Goal: Task Accomplishment & Management: Manage account settings

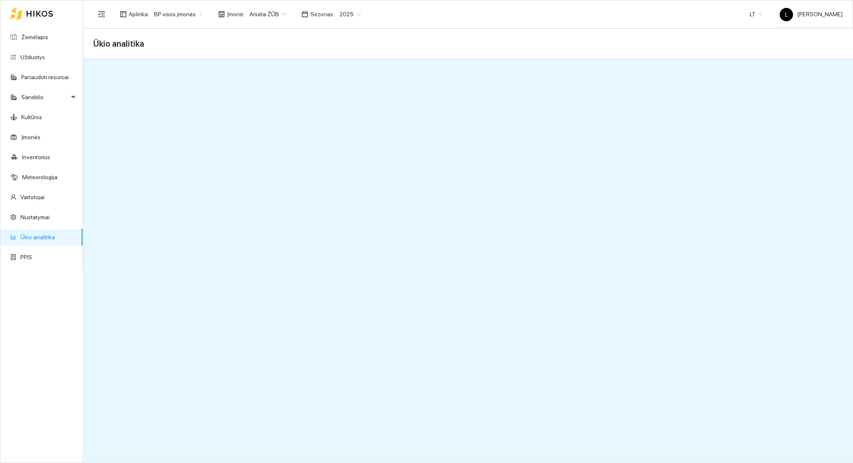
click at [39, 19] on div at bounding box center [31, 13] width 43 height 27
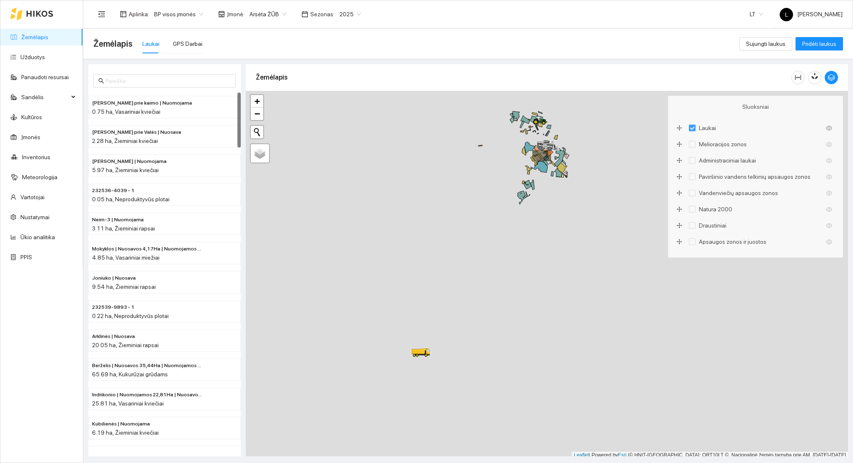
scroll to position [2, 0]
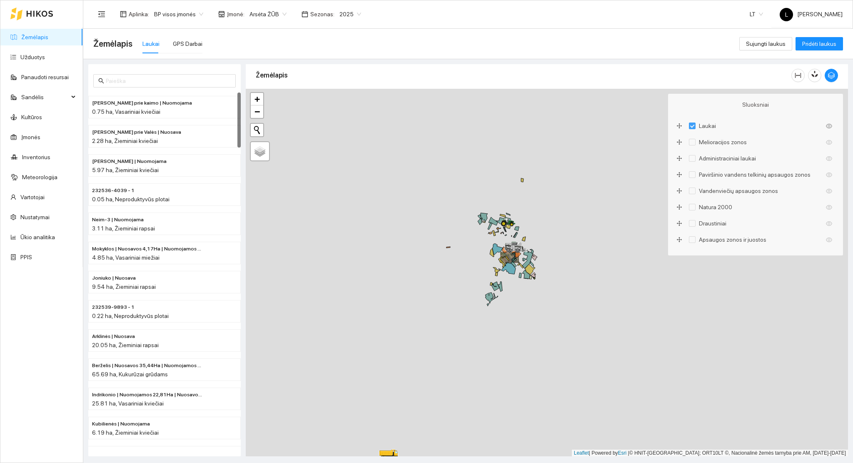
drag, startPoint x: 576, startPoint y: 242, endPoint x: 554, endPoint y: 293, distance: 55.7
click at [556, 296] on div at bounding box center [547, 273] width 603 height 368
click at [831, 78] on icon "button" at bounding box center [831, 75] width 7 height 7
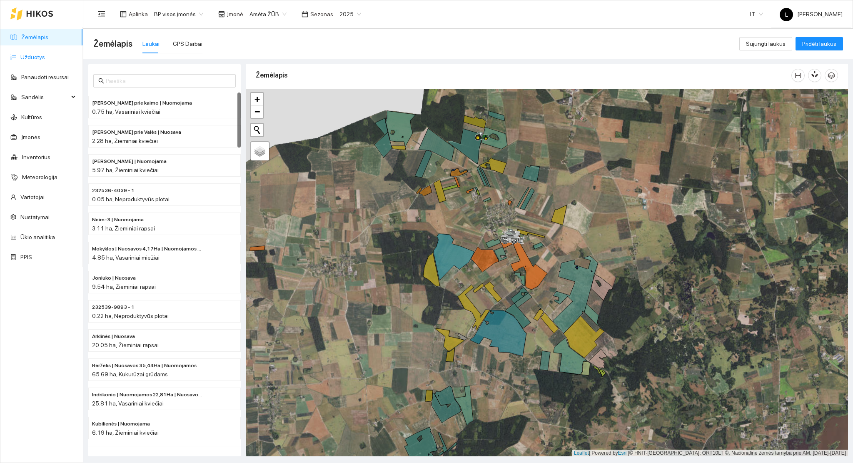
click at [20, 60] on link "Užduotys" at bounding box center [32, 57] width 25 height 7
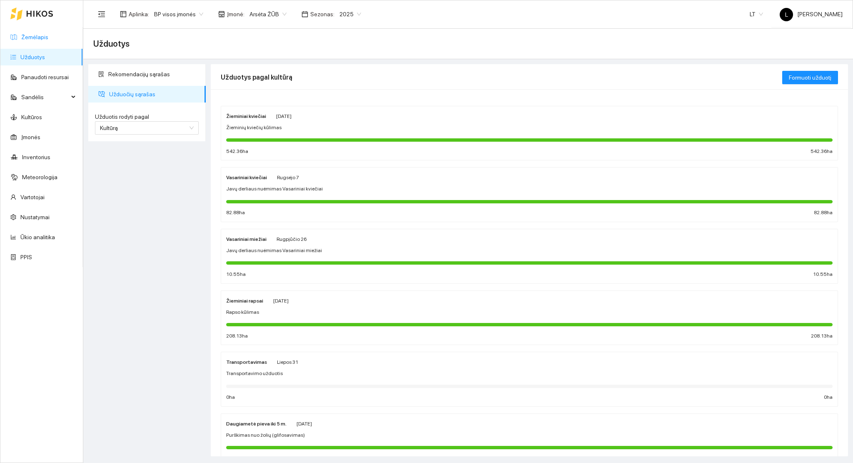
click at [38, 40] on link "Žemėlapis" at bounding box center [34, 37] width 27 height 7
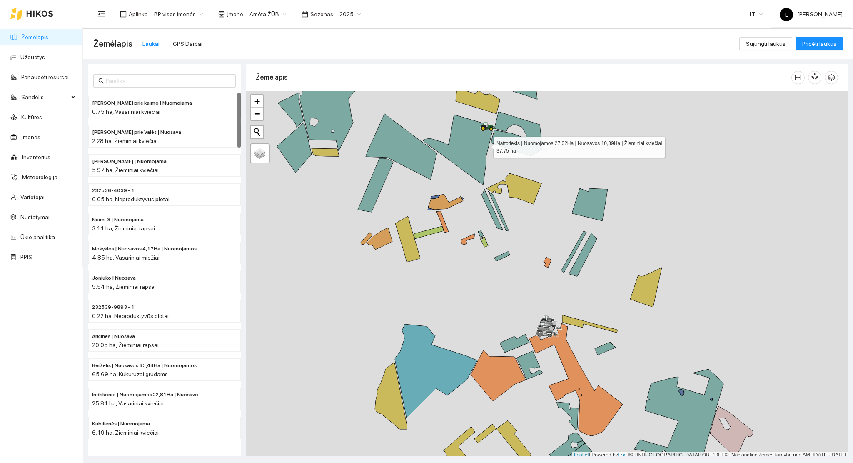
scroll to position [2, 0]
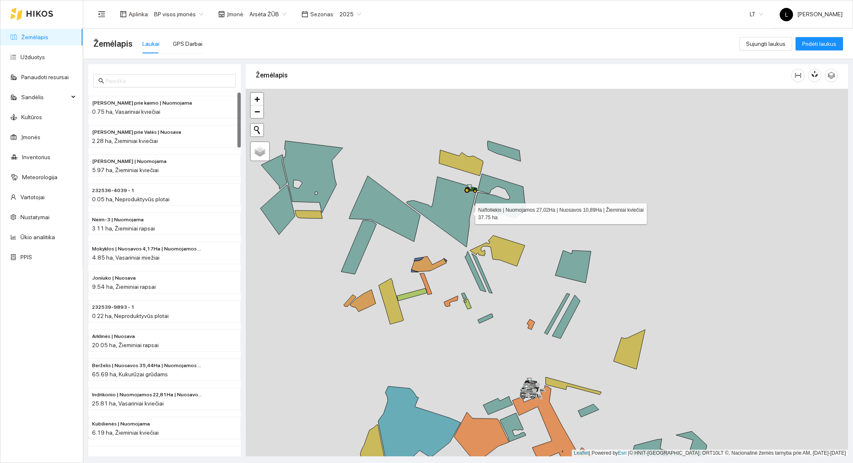
drag, startPoint x: 487, startPoint y: 139, endPoint x: 469, endPoint y: 208, distance: 70.7
click at [469, 208] on icon at bounding box center [442, 212] width 70 height 70
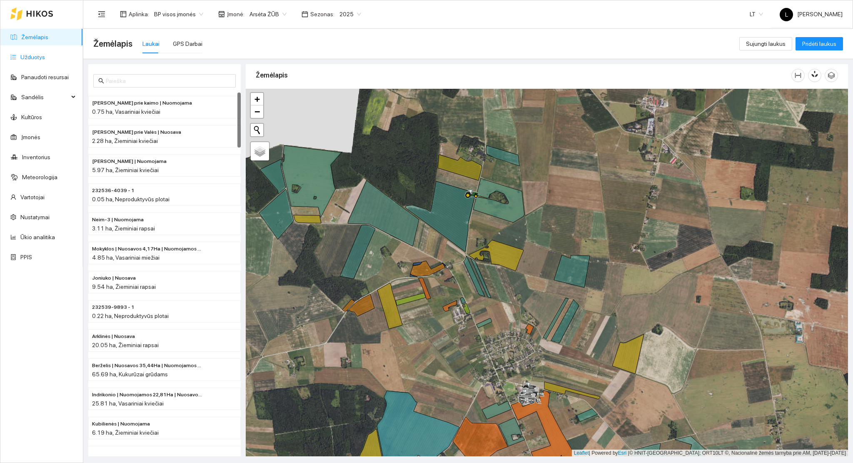
click at [21, 59] on link "Užduotys" at bounding box center [32, 57] width 25 height 7
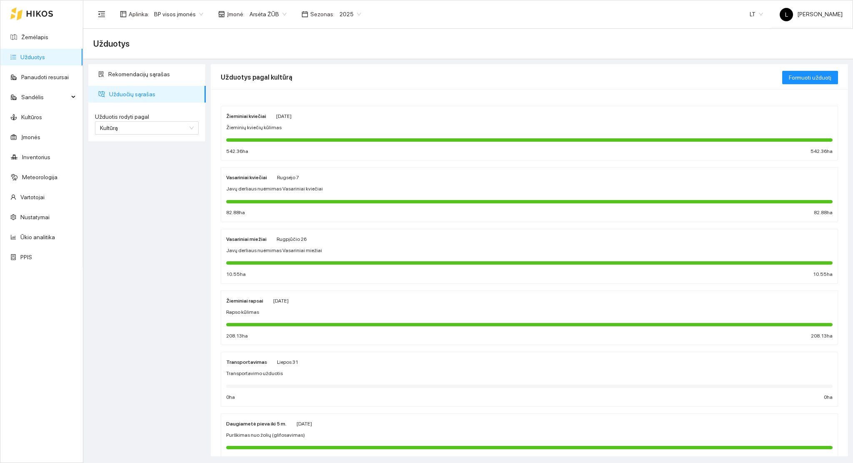
click at [282, 199] on div at bounding box center [529, 200] width 607 height 9
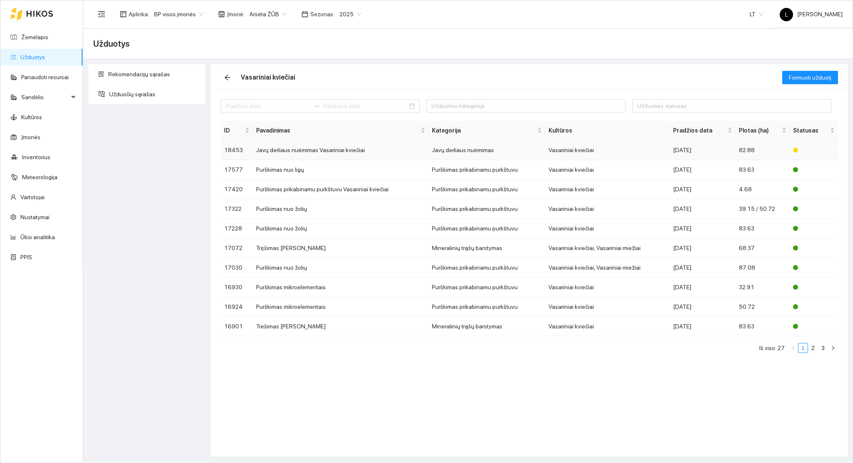
click at [584, 148] on td "Vasariniai kviečiai" at bounding box center [608, 150] width 125 height 20
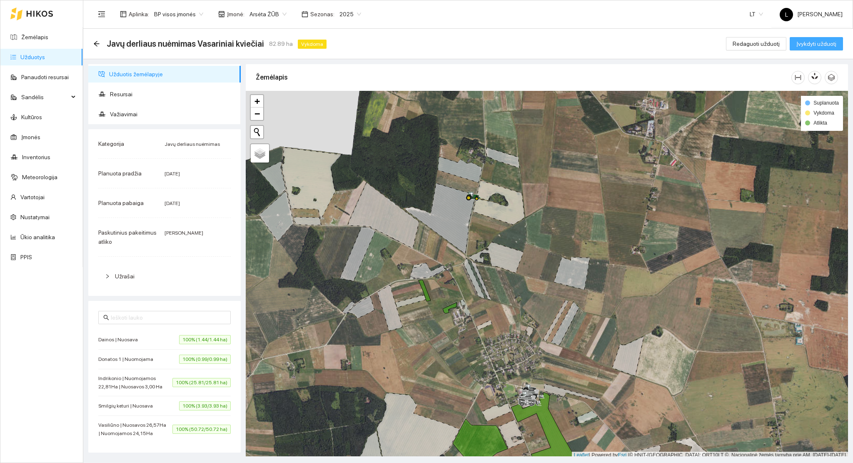
click at [821, 42] on span "Įvykdyti užduotį" at bounding box center [817, 43] width 40 height 9
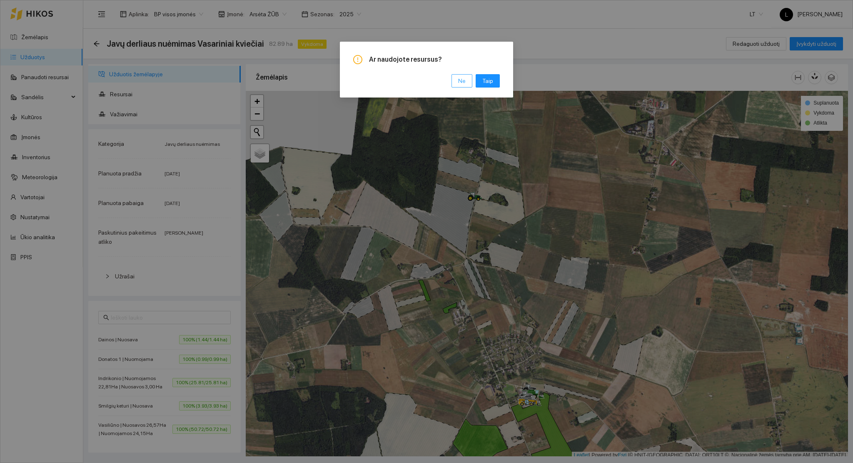
click at [462, 80] on span "Ne" at bounding box center [462, 80] width 8 height 9
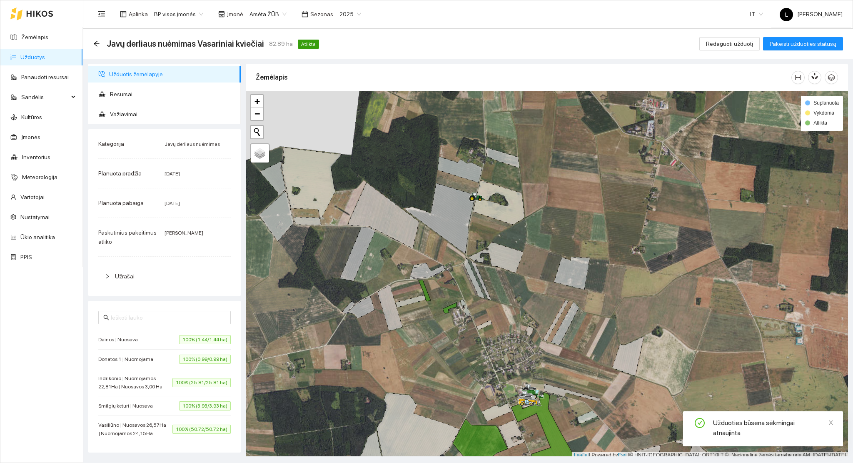
click at [45, 56] on link "Užduotys" at bounding box center [32, 57] width 25 height 7
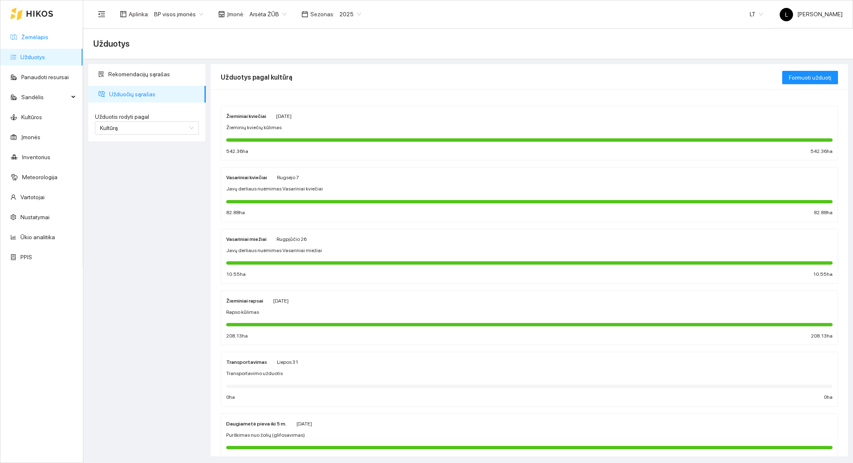
click at [36, 39] on link "Žemėlapis" at bounding box center [34, 37] width 27 height 7
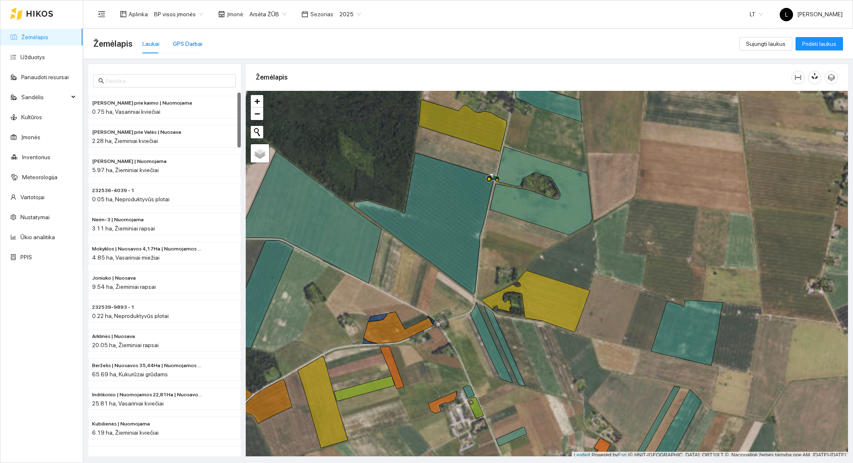
click at [180, 43] on div "GPS Darbai" at bounding box center [188, 43] width 30 height 9
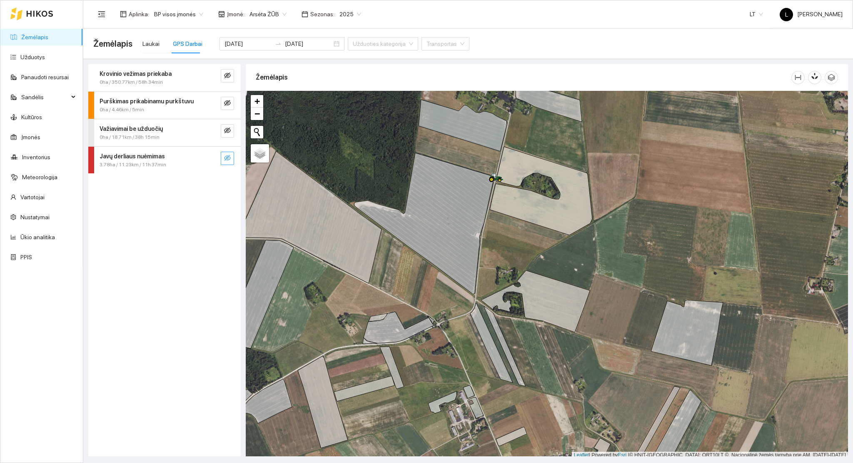
click at [224, 159] on icon "eye-invisible" at bounding box center [227, 158] width 7 height 7
click at [224, 159] on icon "eye" at bounding box center [227, 158] width 7 height 7
click at [228, 76] on icon "eye-invisible" at bounding box center [227, 75] width 7 height 7
click at [228, 76] on icon "eye" at bounding box center [227, 75] width 7 height 5
click at [225, 127] on icon "eye-invisible" at bounding box center [227, 130] width 7 height 7
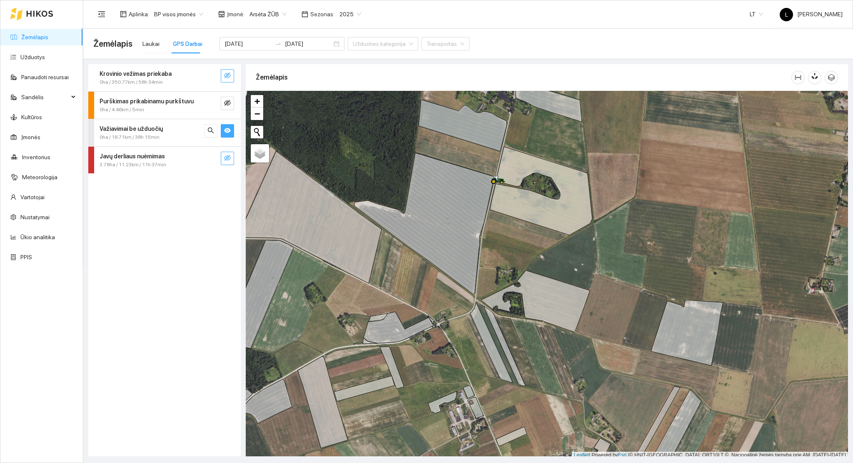
click at [226, 128] on icon "eye" at bounding box center [227, 130] width 7 height 7
click at [341, 15] on span "2025" at bounding box center [351, 14] width 22 height 13
click at [342, 110] on div "2026" at bounding box center [344, 110] width 22 height 9
click at [343, 13] on span "2026" at bounding box center [351, 14] width 22 height 13
click at [338, 92] on div "2025" at bounding box center [344, 97] width 32 height 13
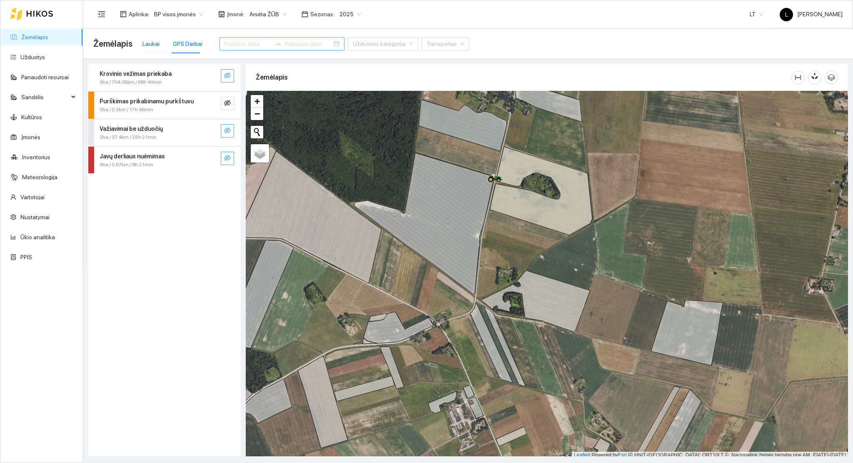
click at [145, 45] on div "Laukai" at bounding box center [151, 43] width 17 height 9
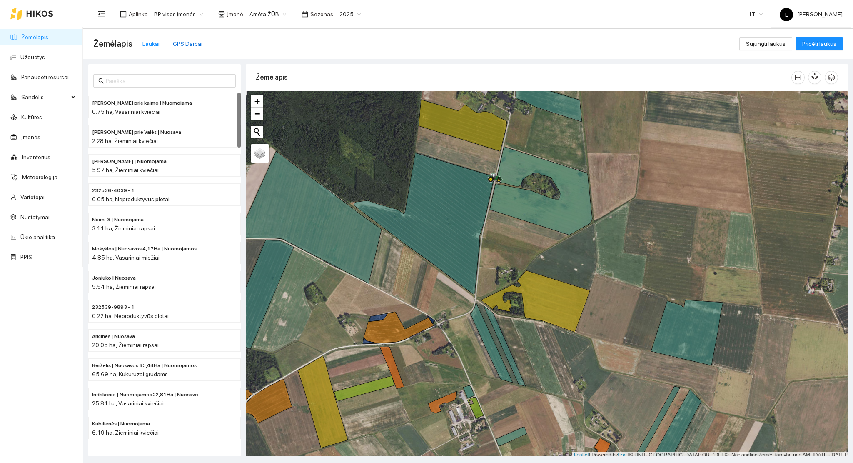
click at [184, 45] on div "GPS Darbai" at bounding box center [188, 43] width 30 height 9
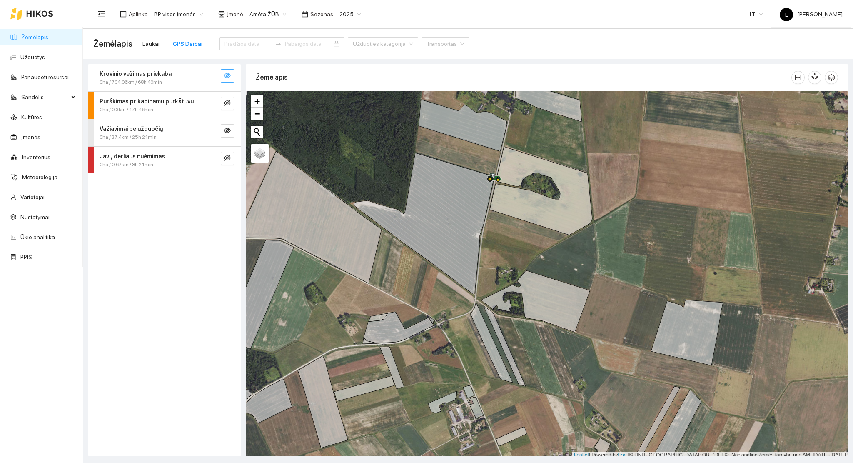
click at [222, 78] on button "button" at bounding box center [227, 75] width 13 height 13
click at [223, 78] on button "button" at bounding box center [227, 75] width 13 height 13
click at [225, 104] on icon "eye-invisible" at bounding box center [227, 103] width 7 height 6
click at [225, 104] on icon "eye" at bounding box center [227, 103] width 7 height 7
click at [230, 131] on button "button" at bounding box center [227, 130] width 13 height 13
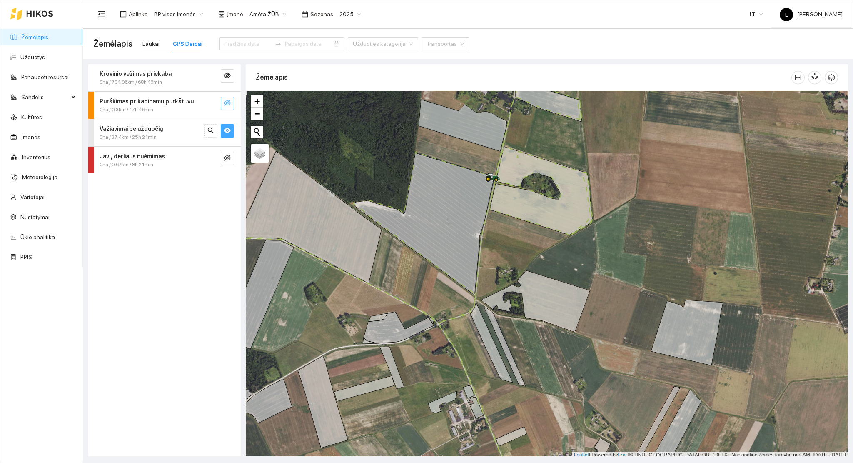
click at [228, 131] on icon "eye" at bounding box center [227, 130] width 7 height 5
click at [228, 131] on icon "eye-invisible" at bounding box center [227, 130] width 7 height 7
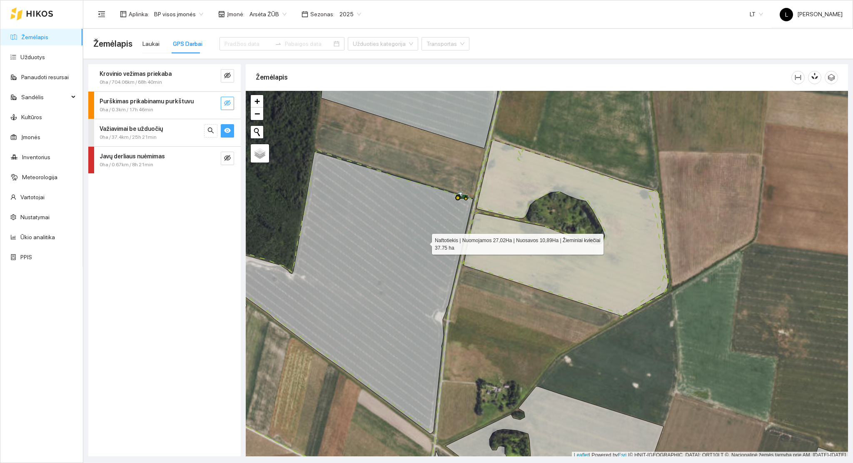
scroll to position [2, 0]
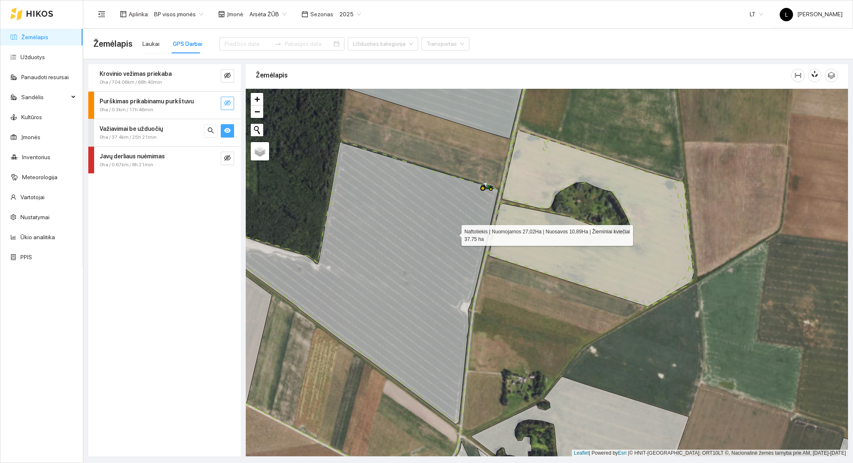
drag, startPoint x: 423, startPoint y: 242, endPoint x: 458, endPoint y: 227, distance: 38.6
click at [458, 228] on icon at bounding box center [358, 283] width 281 height 282
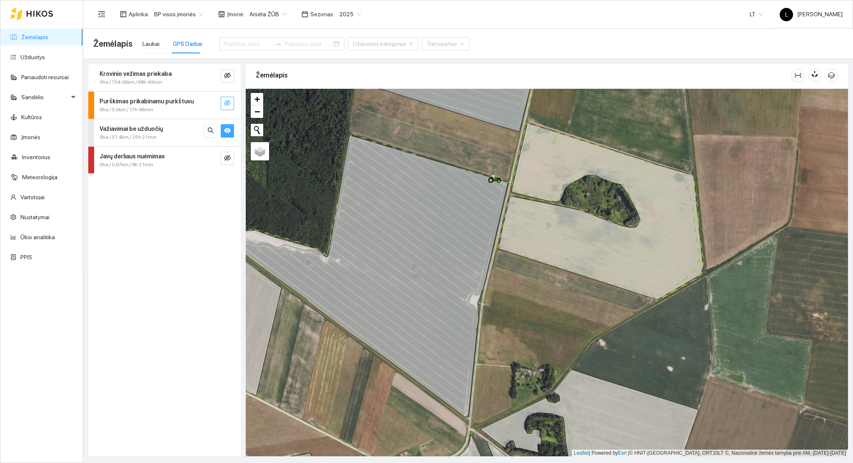
click at [148, 135] on span "0ha / 37.4km / 25h 21min" at bounding box center [128, 137] width 57 height 8
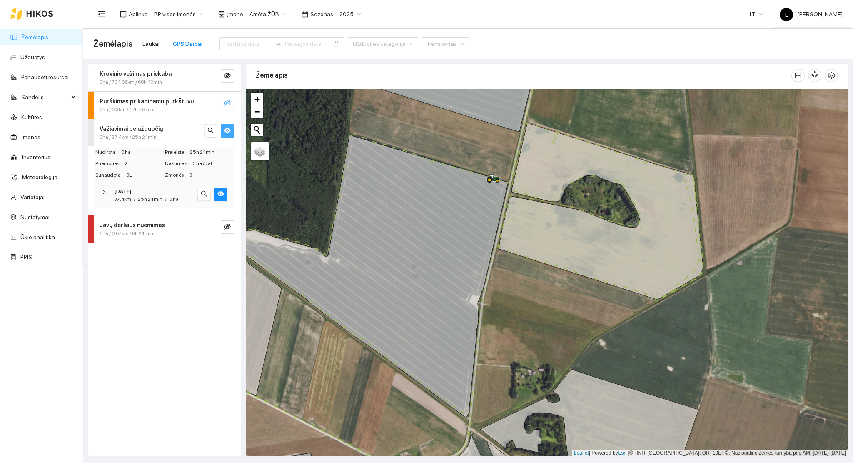
click at [131, 193] on strong "2025-09-01" at bounding box center [122, 191] width 17 height 6
click at [147, 196] on span "25h 21min" at bounding box center [150, 199] width 25 height 6
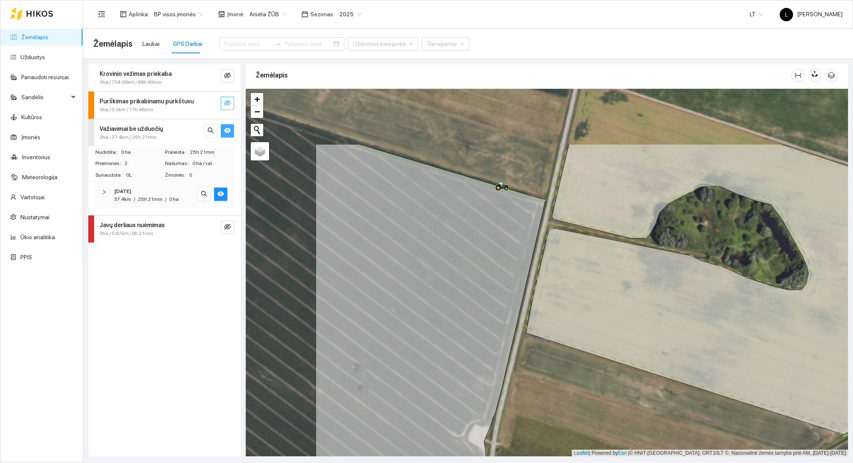
drag, startPoint x: 394, startPoint y: 168, endPoint x: 524, endPoint y: 260, distance: 159.9
click at [524, 260] on icon at bounding box center [431, 365] width 230 height 443
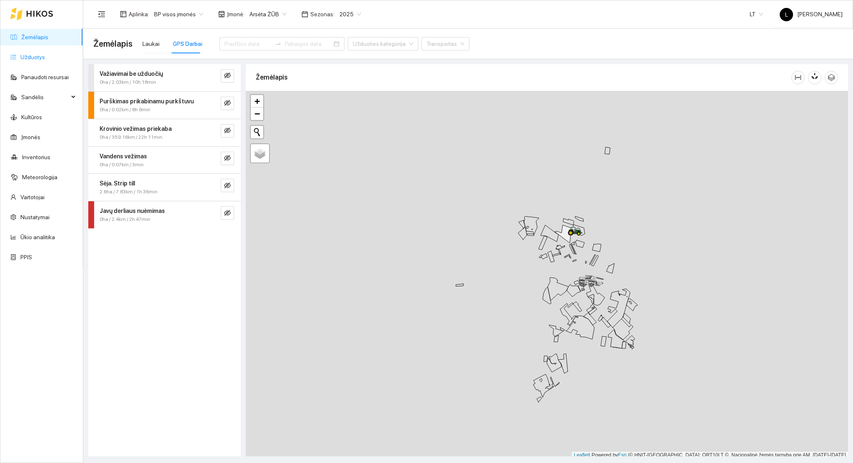
click at [37, 59] on link "Užduotys" at bounding box center [32, 57] width 25 height 7
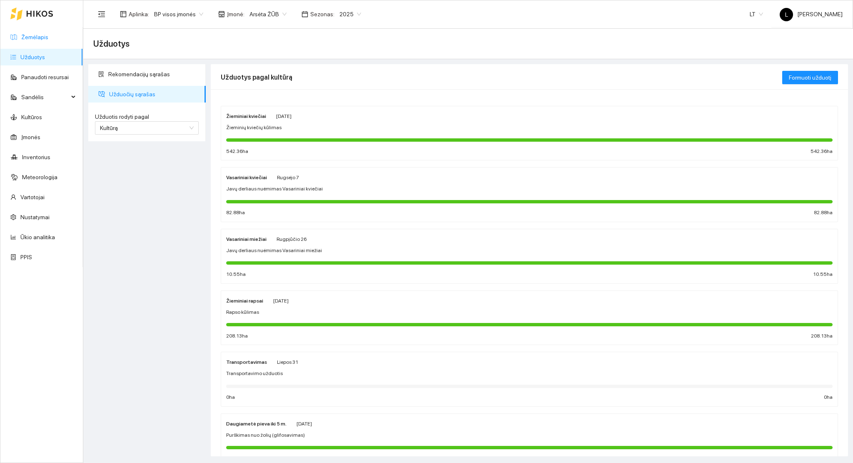
click at [43, 37] on link "Žemėlapis" at bounding box center [34, 37] width 27 height 7
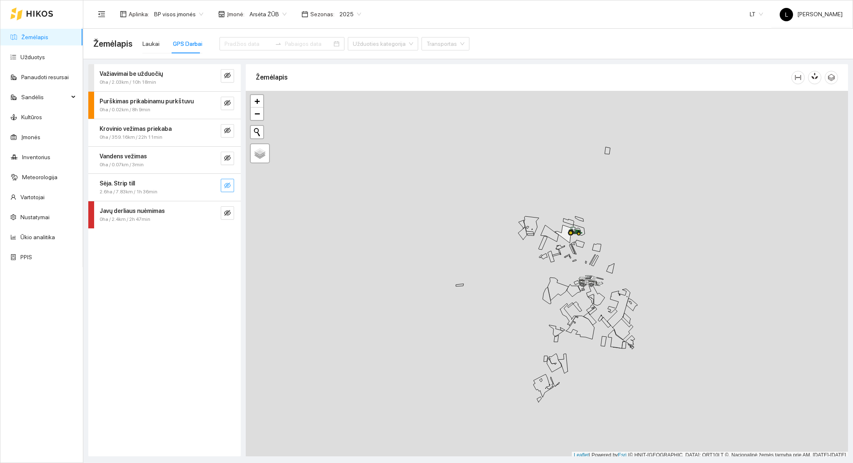
click at [229, 187] on icon "eye-invisible" at bounding box center [227, 185] width 7 height 7
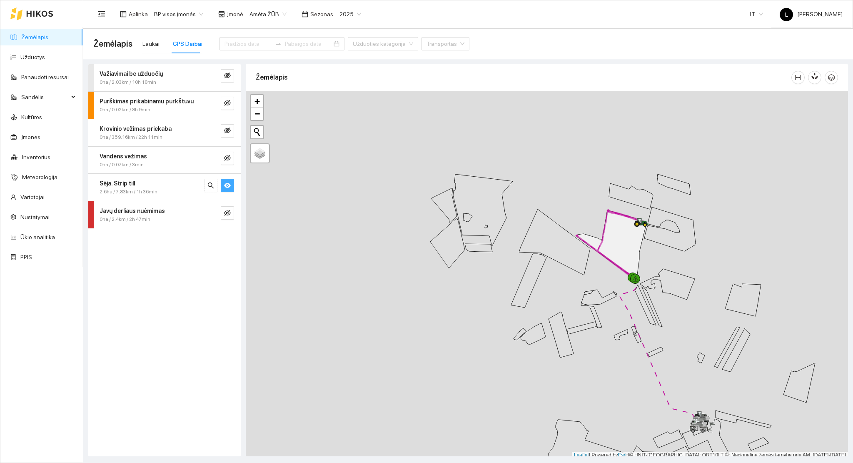
scroll to position [2, 0]
drag, startPoint x: 620, startPoint y: 259, endPoint x: 606, endPoint y: 259, distance: 14.2
click at [607, 259] on div at bounding box center [547, 273] width 603 height 368
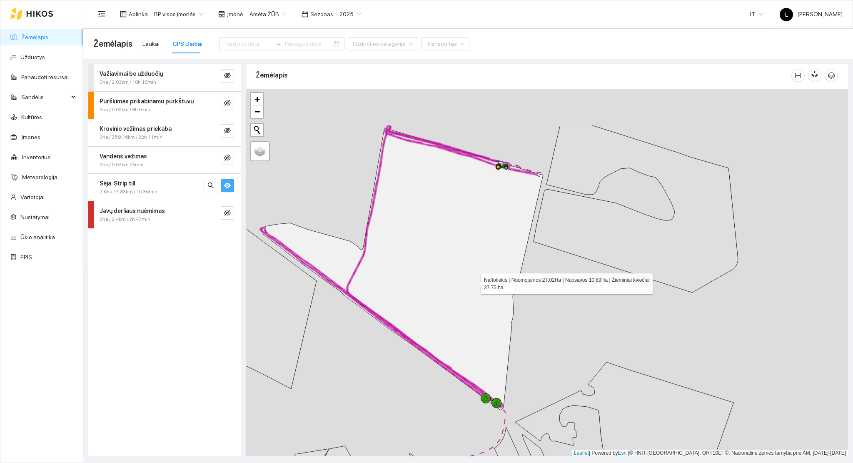
drag, startPoint x: 456, startPoint y: 254, endPoint x: 473, endPoint y: 281, distance: 31.9
click at [473, 281] on icon at bounding box center [402, 269] width 281 height 282
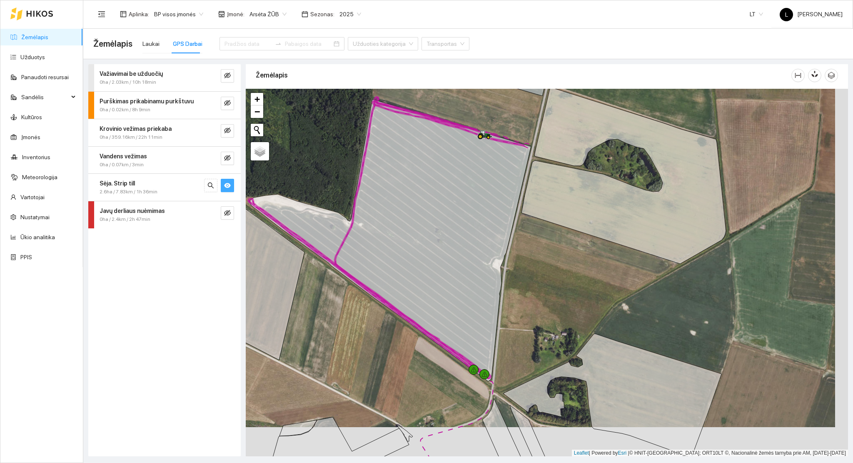
drag, startPoint x: 549, startPoint y: 382, endPoint x: 518, endPoint y: 321, distance: 68.2
click at [520, 322] on div at bounding box center [547, 273] width 603 height 368
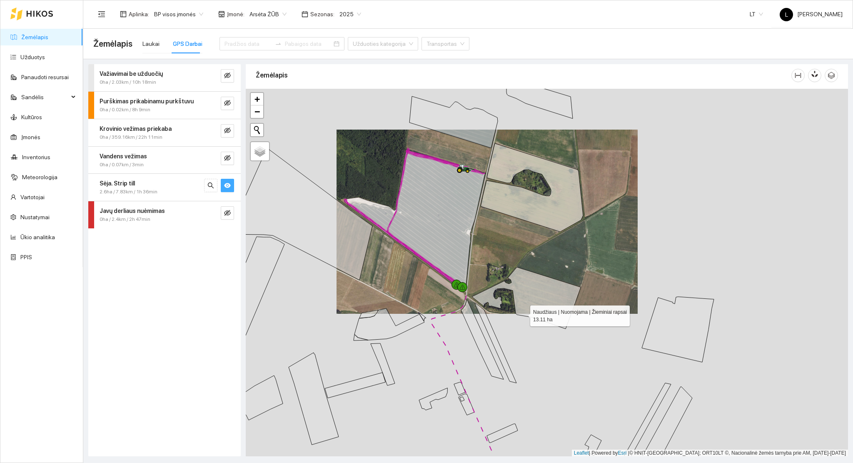
drag, startPoint x: 537, startPoint y: 341, endPoint x: 516, endPoint y: 310, distance: 37.7
click at [522, 313] on icon at bounding box center [526, 298] width 109 height 62
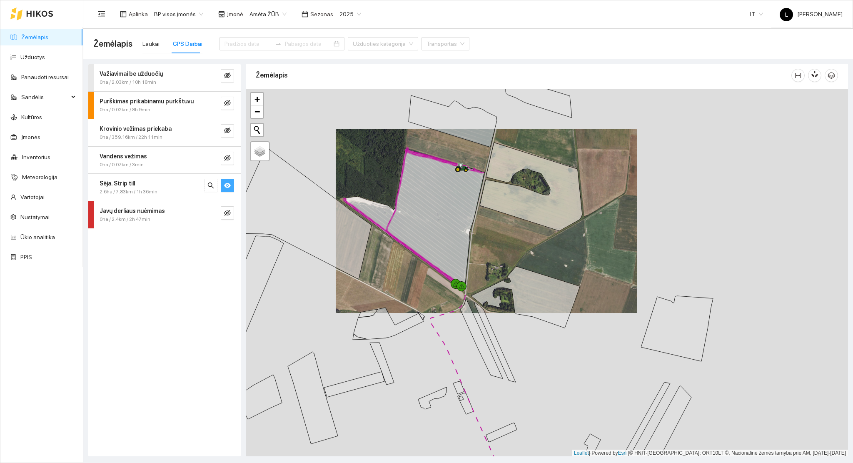
drag, startPoint x: 402, startPoint y: 334, endPoint x: 376, endPoint y: 200, distance: 136.2
click at [376, 202] on div at bounding box center [547, 273] width 603 height 368
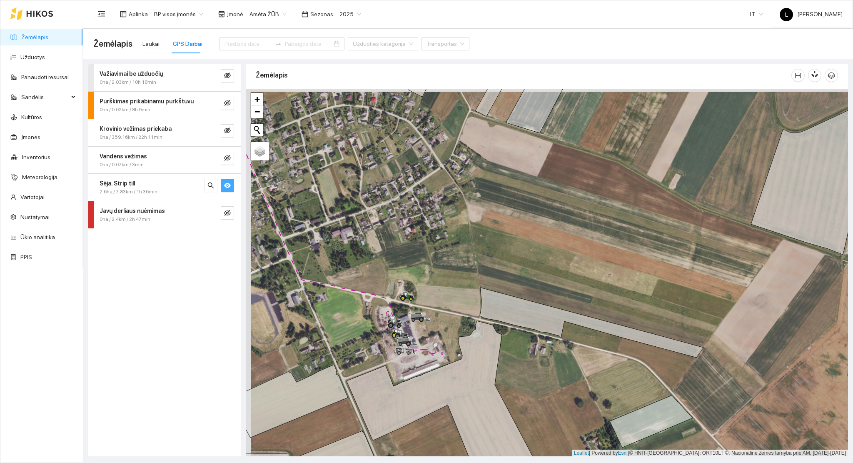
drag, startPoint x: 395, startPoint y: 284, endPoint x: 504, endPoint y: 318, distance: 113.9
click at [508, 310] on div at bounding box center [547, 273] width 603 height 368
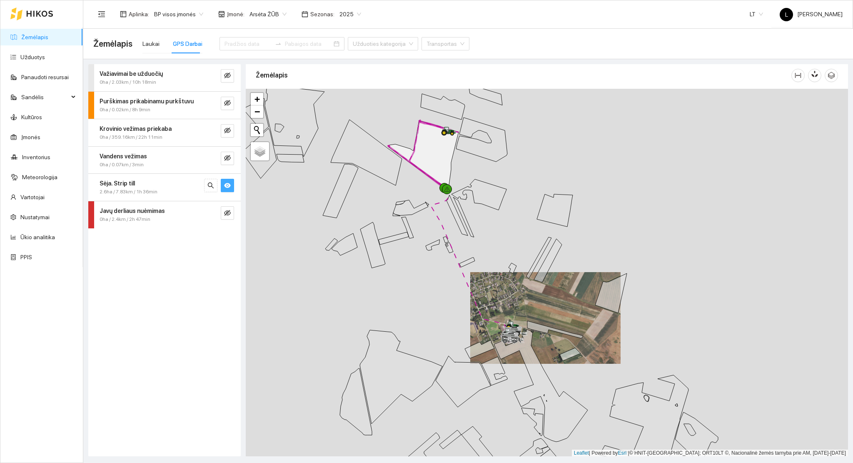
drag, startPoint x: 488, startPoint y: 356, endPoint x: 543, endPoint y: 224, distance: 143.6
click at [538, 234] on div at bounding box center [547, 273] width 603 height 368
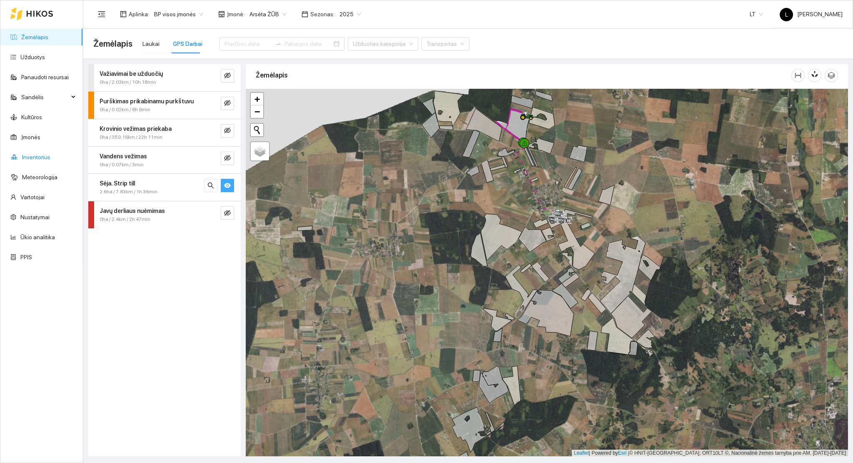
click at [38, 158] on link "Inventorius" at bounding box center [36, 157] width 28 height 7
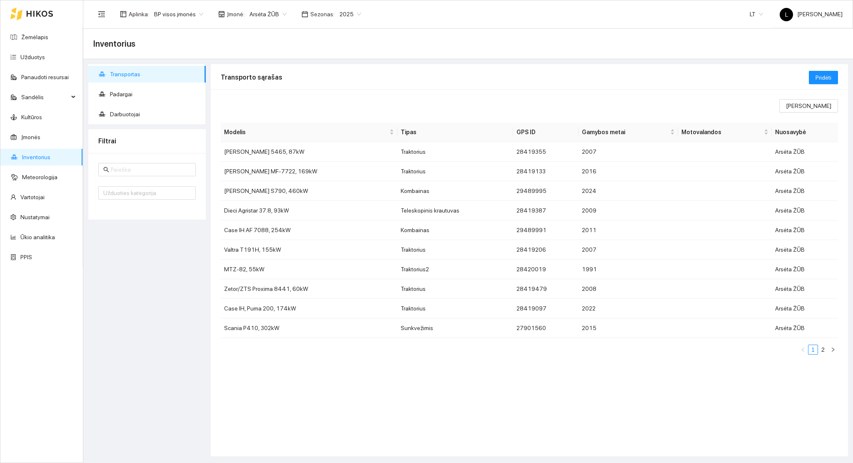
click at [256, 9] on span "Arsėta ŽŪB" at bounding box center [268, 14] width 37 height 13
click at [287, 55] on div "Mūšos aruodai KOOP" at bounding box center [290, 57] width 88 height 9
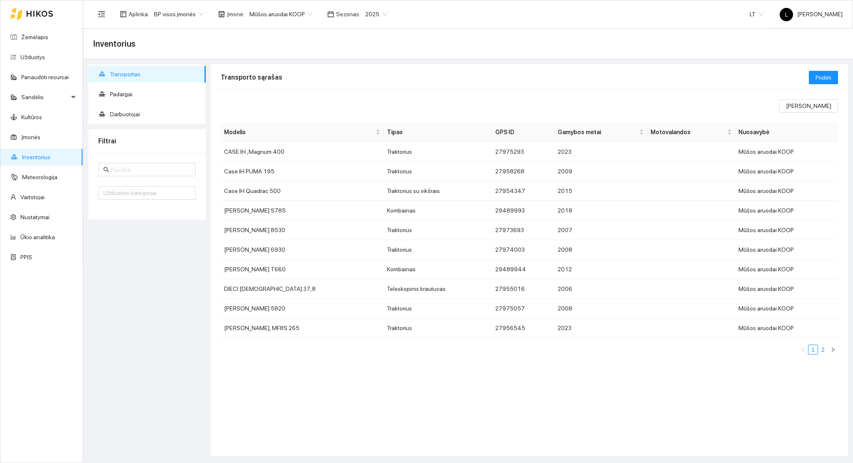
click at [822, 347] on link "2" at bounding box center [823, 349] width 9 height 9
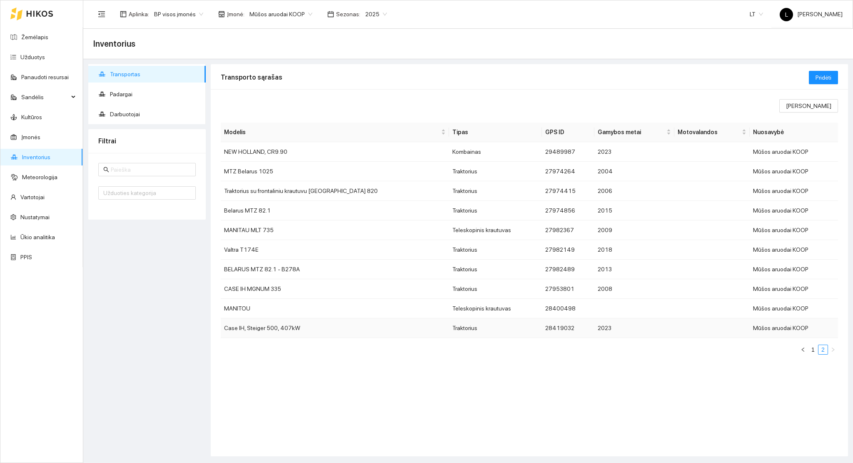
click at [280, 327] on td "Case IH, Steiger 500, 407kW" at bounding box center [335, 328] width 228 height 20
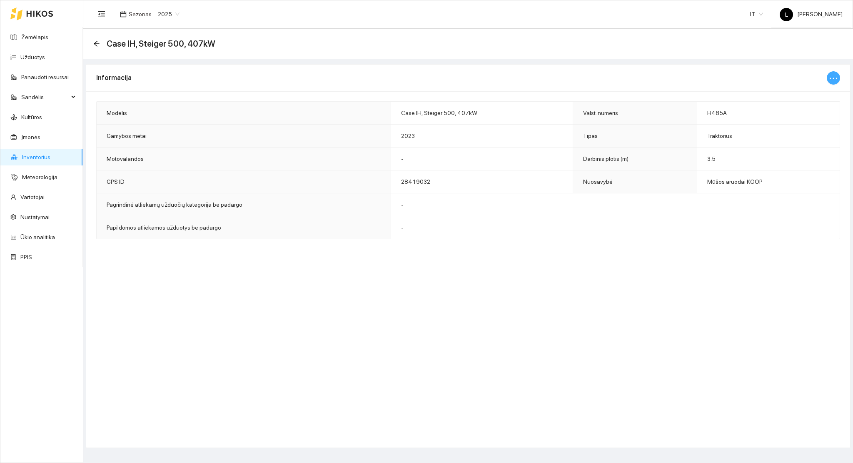
click at [832, 78] on icon "ellipsis" at bounding box center [834, 78] width 10 height 10
click at [801, 95] on span "Keisti informaciją" at bounding box center [816, 94] width 43 height 9
type input "Case IH, Steiger 500, 407kW"
type input "H485A"
type input "3.5"
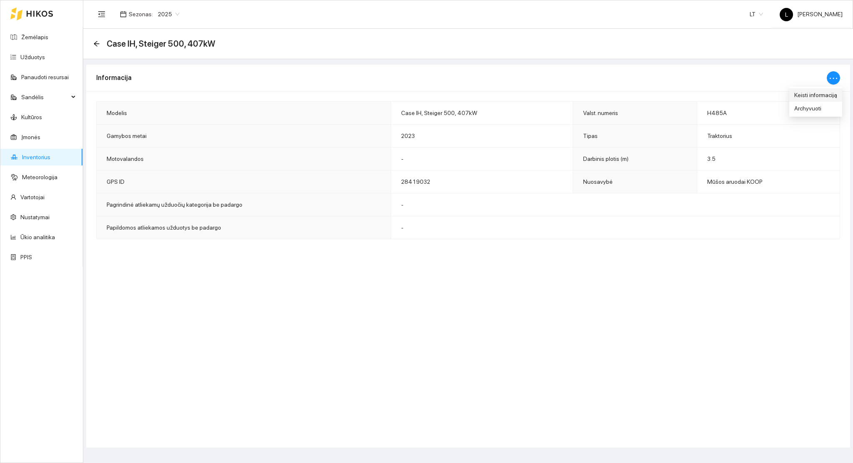
type input "2023"
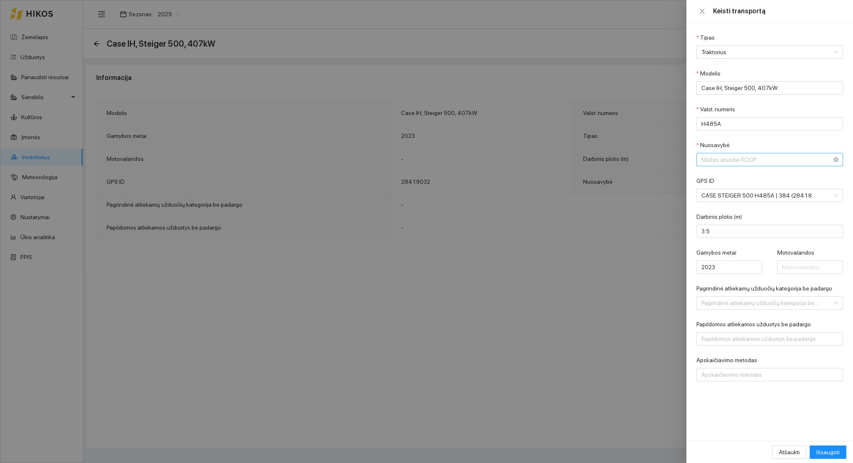
click at [731, 160] on span "Mūšos aruodai KOOP" at bounding box center [764, 159] width 125 height 13
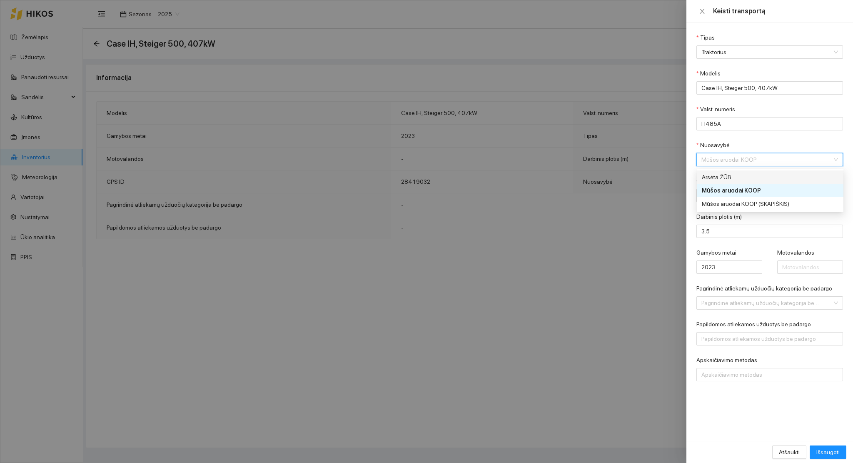
click at [728, 175] on div "Arsėta ŽŪB" at bounding box center [764, 177] width 125 height 9
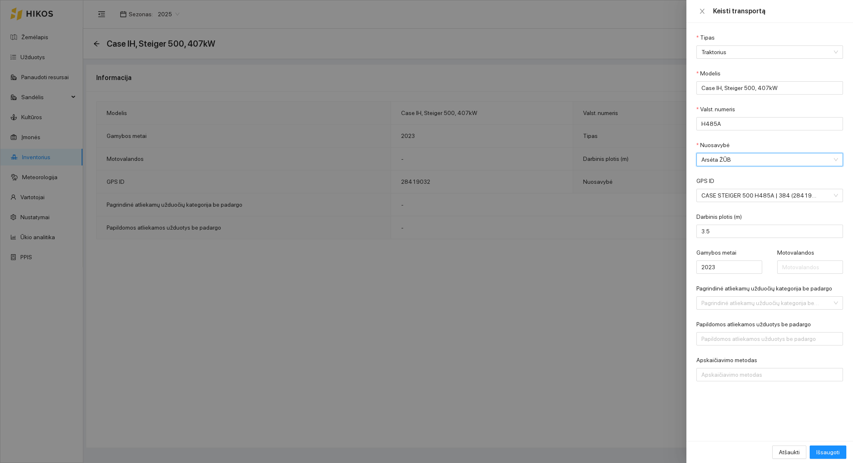
click at [832, 443] on div "Atšaukti Išsaugoti" at bounding box center [770, 452] width 167 height 22
click at [833, 449] on span "Išsaugoti" at bounding box center [828, 452] width 23 height 9
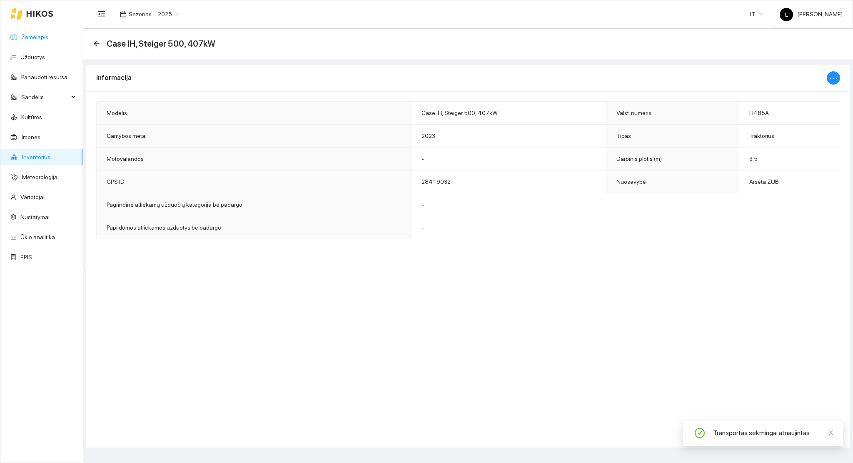
click at [31, 36] on link "Žemėlapis" at bounding box center [34, 37] width 27 height 7
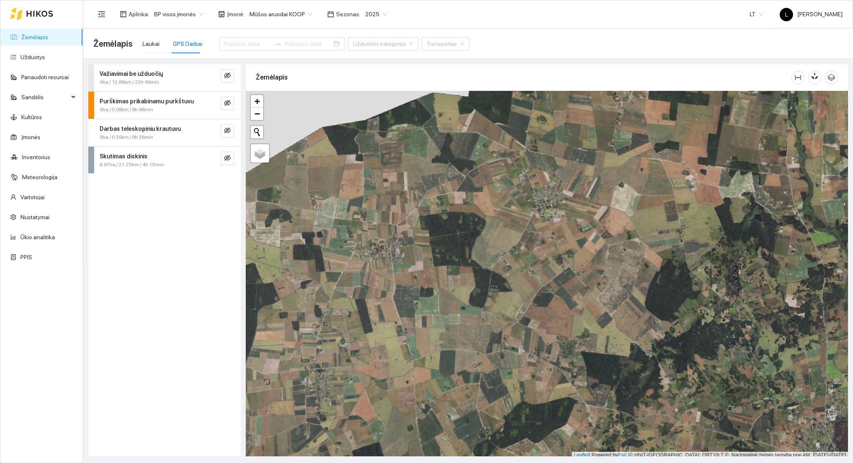
click at [262, 8] on span "Mūšos aruodai KOOP" at bounding box center [281, 14] width 63 height 13
click at [267, 40] on div "Arsėta ŽŪB" at bounding box center [290, 44] width 88 height 9
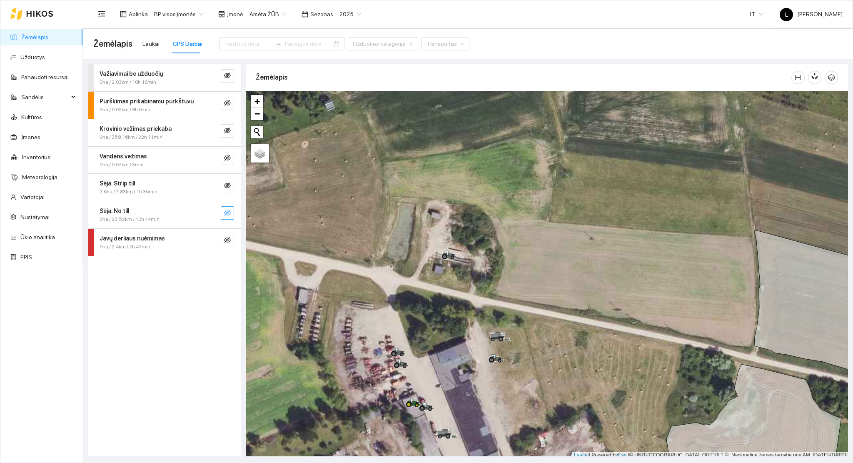
click at [227, 213] on icon "eye-invisible" at bounding box center [227, 213] width 7 height 6
click at [227, 215] on icon "eye" at bounding box center [227, 212] width 7 height 5
click at [227, 215] on icon "eye-invisible" at bounding box center [227, 213] width 7 height 6
click at [227, 215] on icon "eye" at bounding box center [227, 212] width 7 height 5
click at [227, 215] on icon "eye-invisible" at bounding box center [227, 213] width 7 height 6
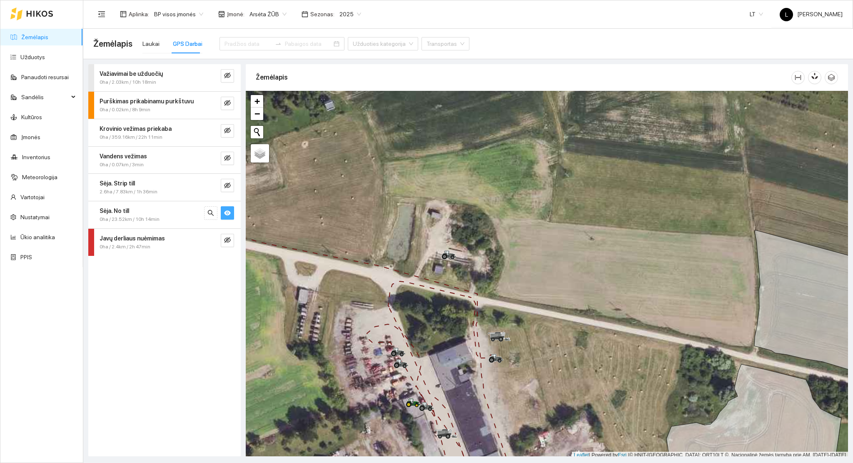
click at [227, 215] on icon "eye" at bounding box center [227, 212] width 7 height 5
